Goal: Information Seeking & Learning: Learn about a topic

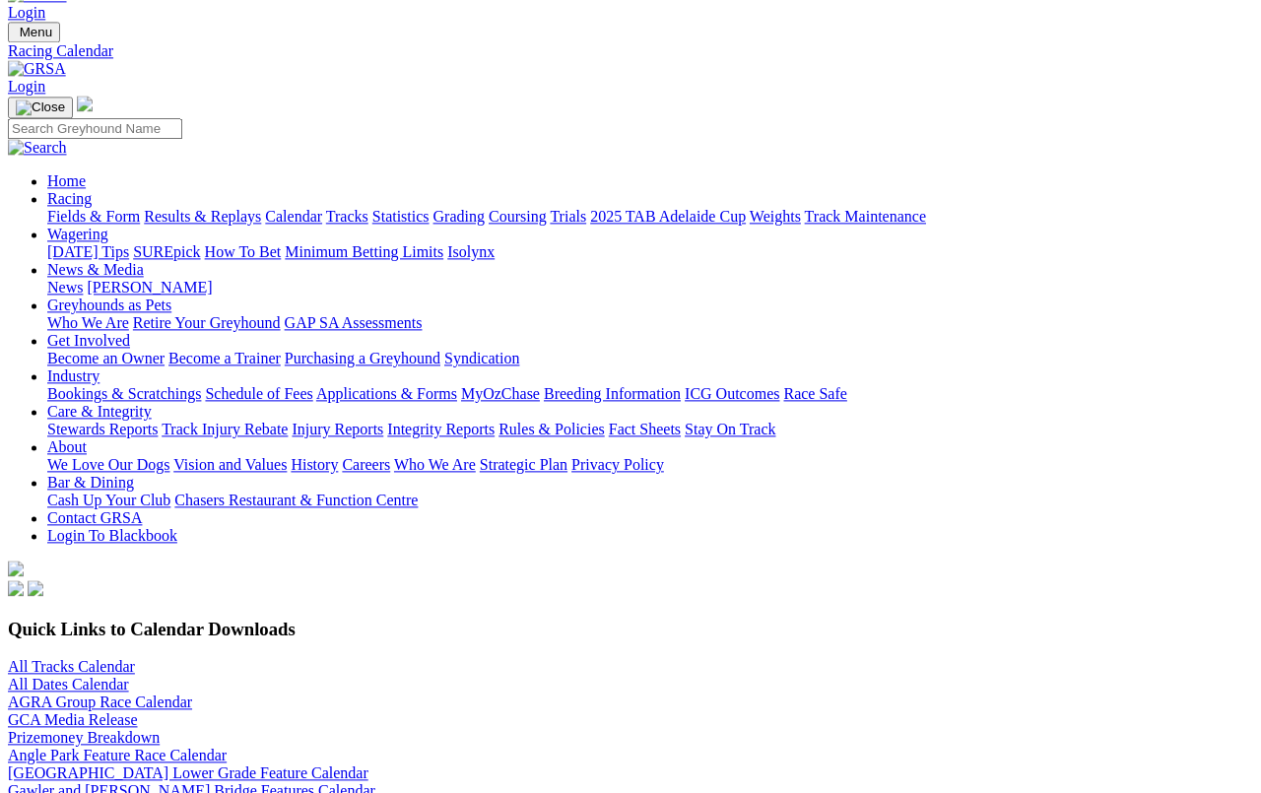
scroll to position [42, 0]
click at [65, 208] on link "Fields & Form" at bounding box center [93, 216] width 93 height 17
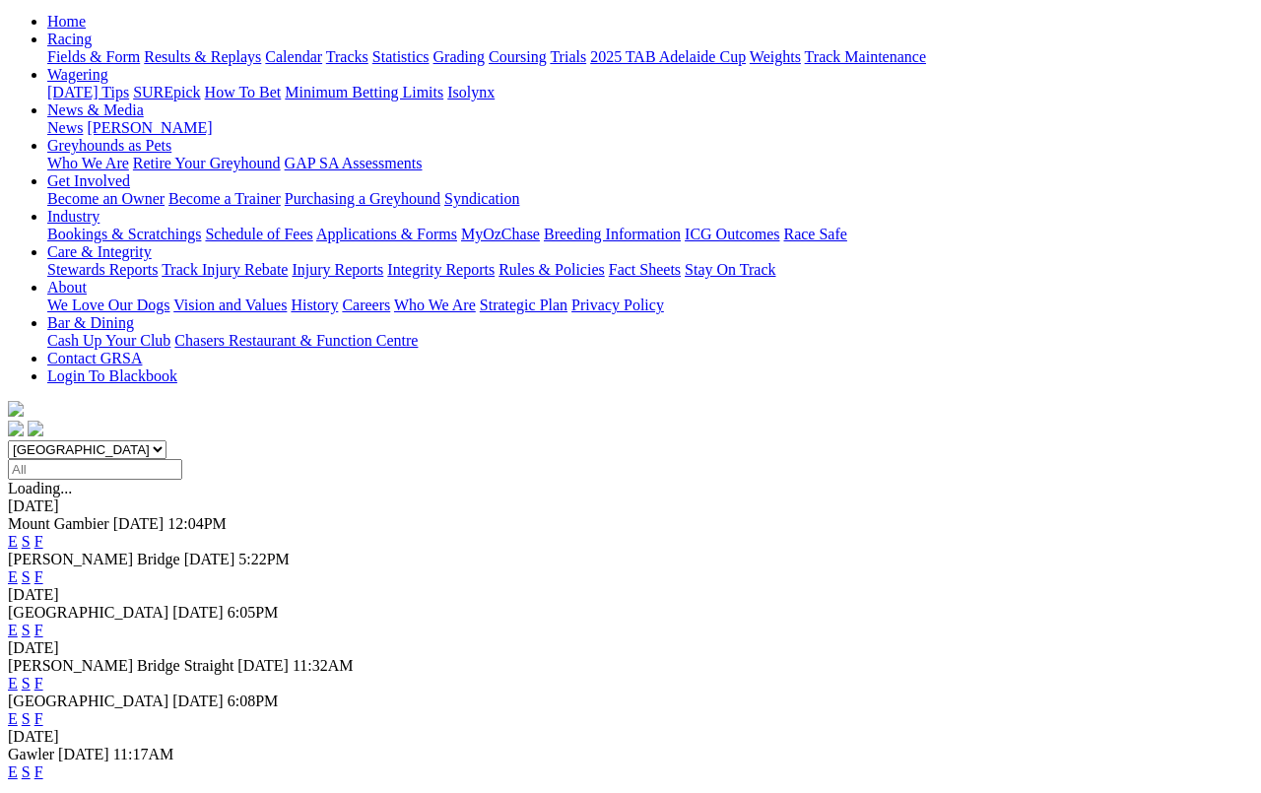
scroll to position [202, 0]
click at [43, 569] on link "F" at bounding box center [38, 577] width 9 height 17
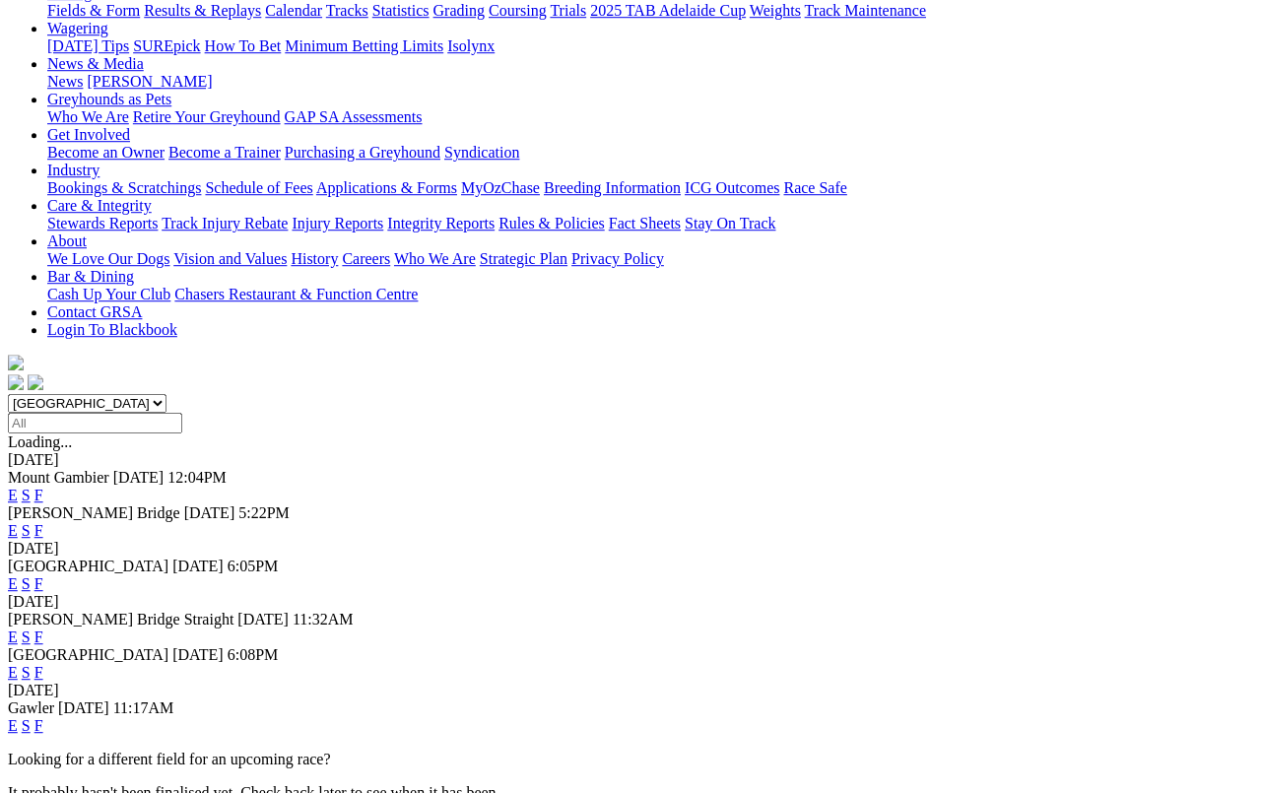
scroll to position [248, 0]
click at [18, 717] on link "E" at bounding box center [13, 725] width 10 height 17
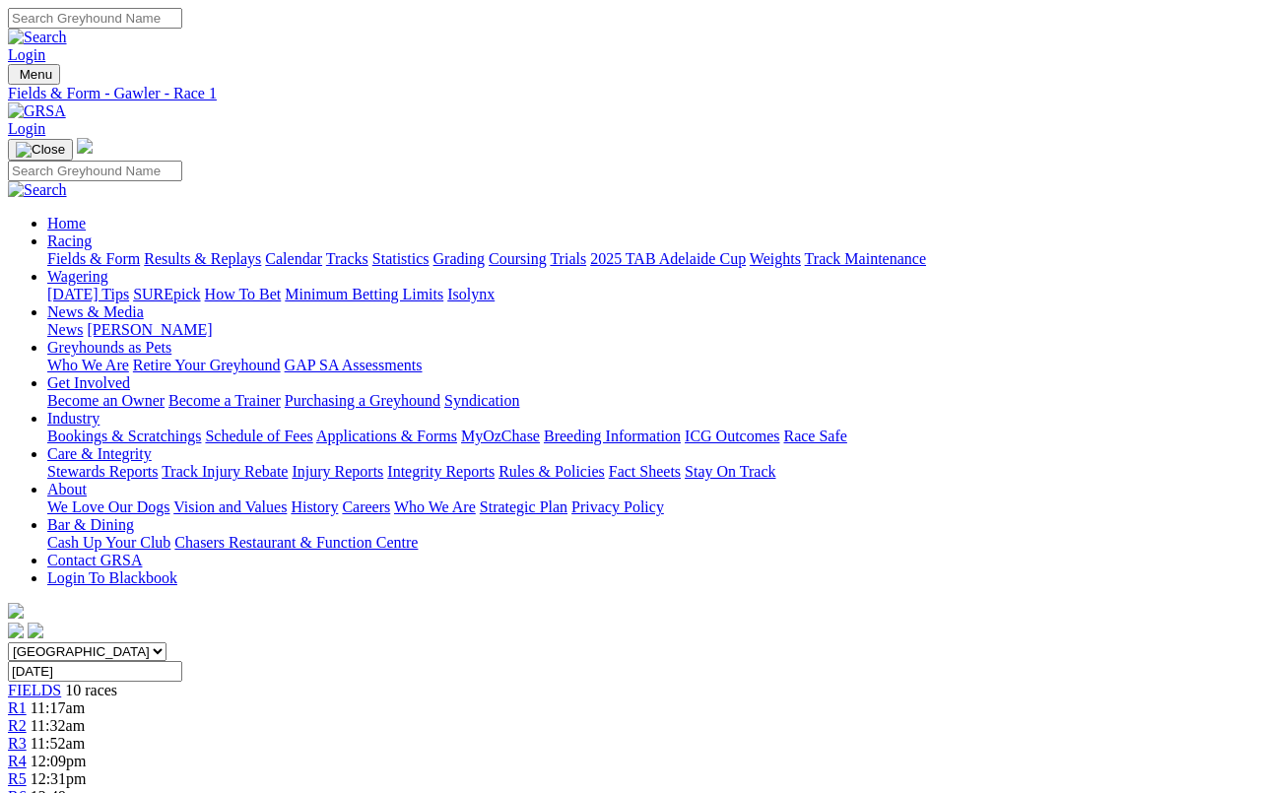
click at [27, 735] on span "R3" at bounding box center [17, 743] width 19 height 17
